Goal: Navigation & Orientation: Find specific page/section

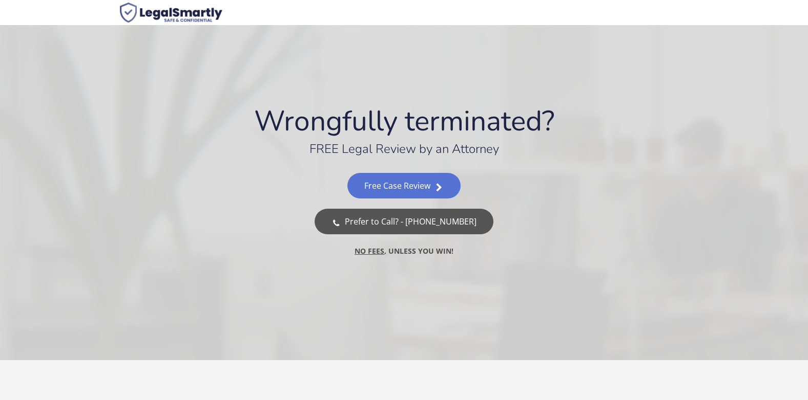
click at [368, 253] on u "NO FEES" at bounding box center [369, 251] width 30 height 10
click at [176, 9] on img at bounding box center [171, 13] width 102 height 20
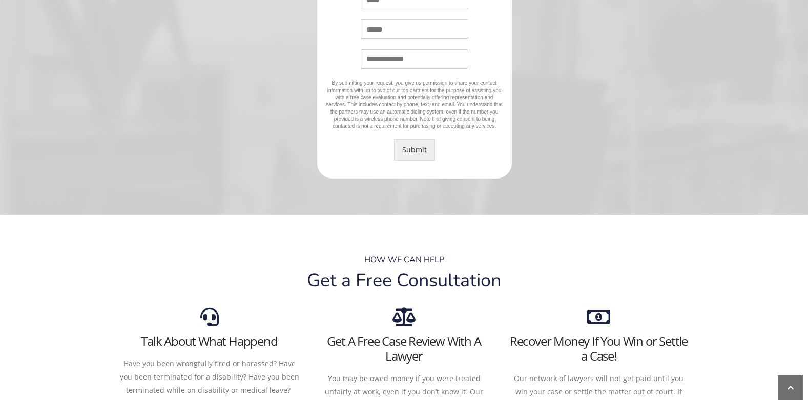
scroll to position [358, 0]
